Goal: Information Seeking & Learning: Learn about a topic

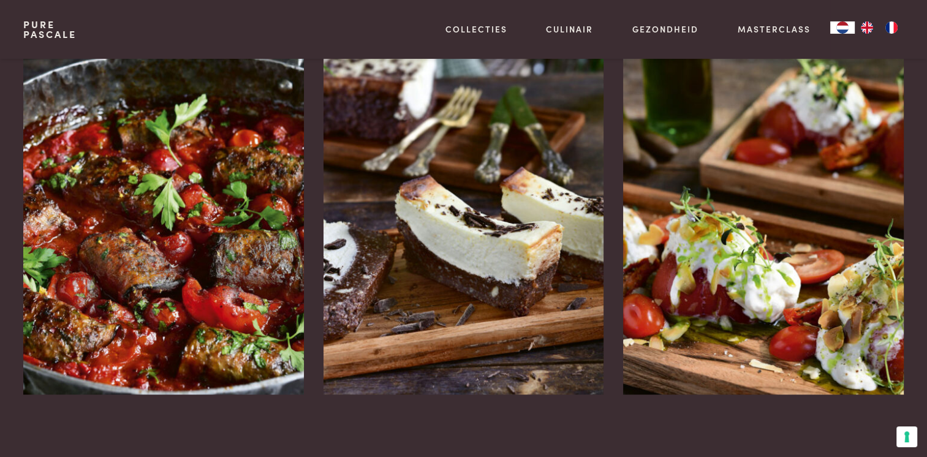
scroll to position [1653, 0]
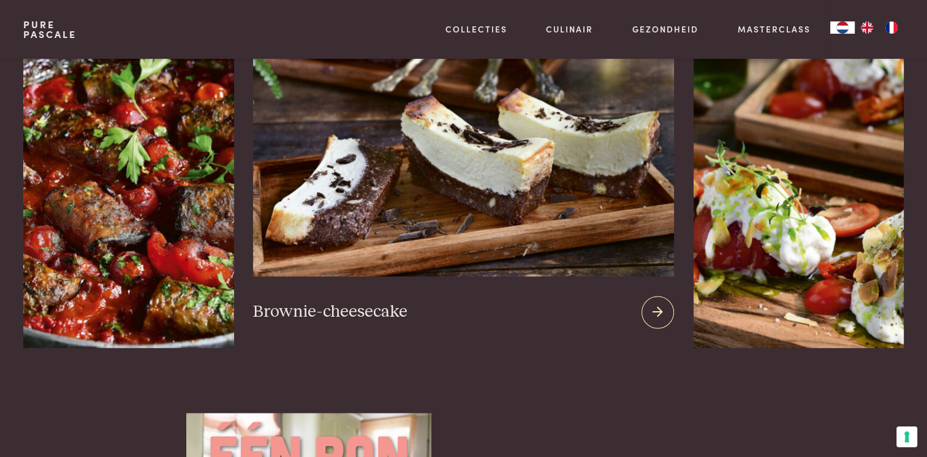
click at [525, 176] on img at bounding box center [463, 128] width 420 height 296
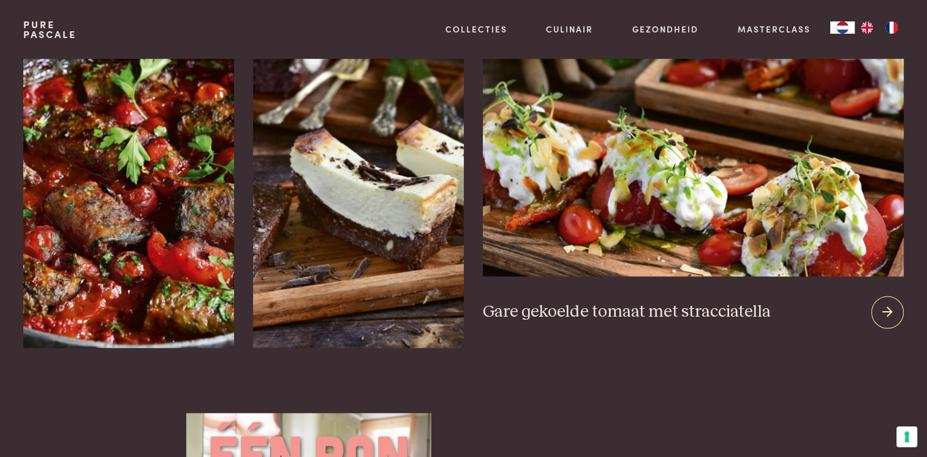
click at [720, 208] on img at bounding box center [693, 128] width 420 height 296
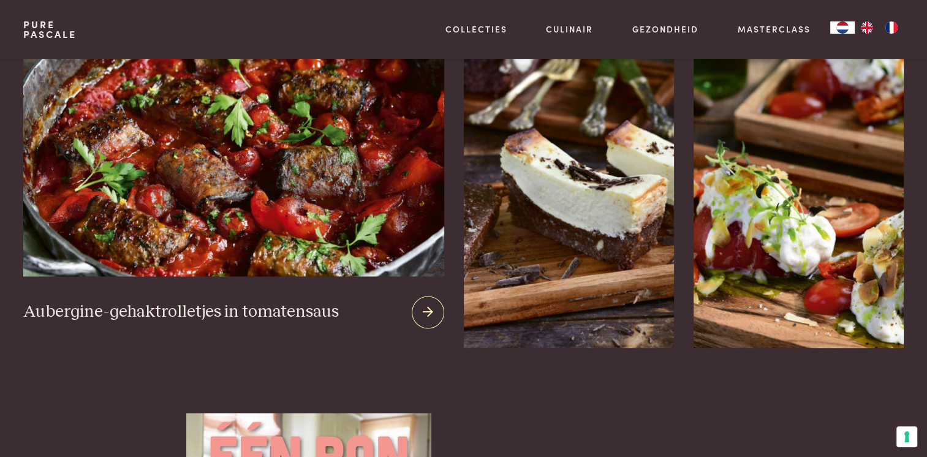
click at [156, 160] on img at bounding box center [233, 128] width 420 height 296
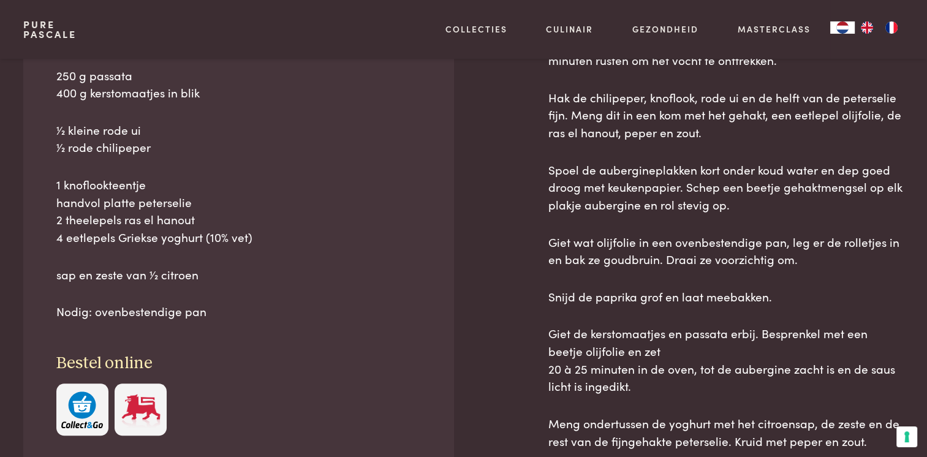
scroll to position [429, 0]
